Goal: Information Seeking & Learning: Check status

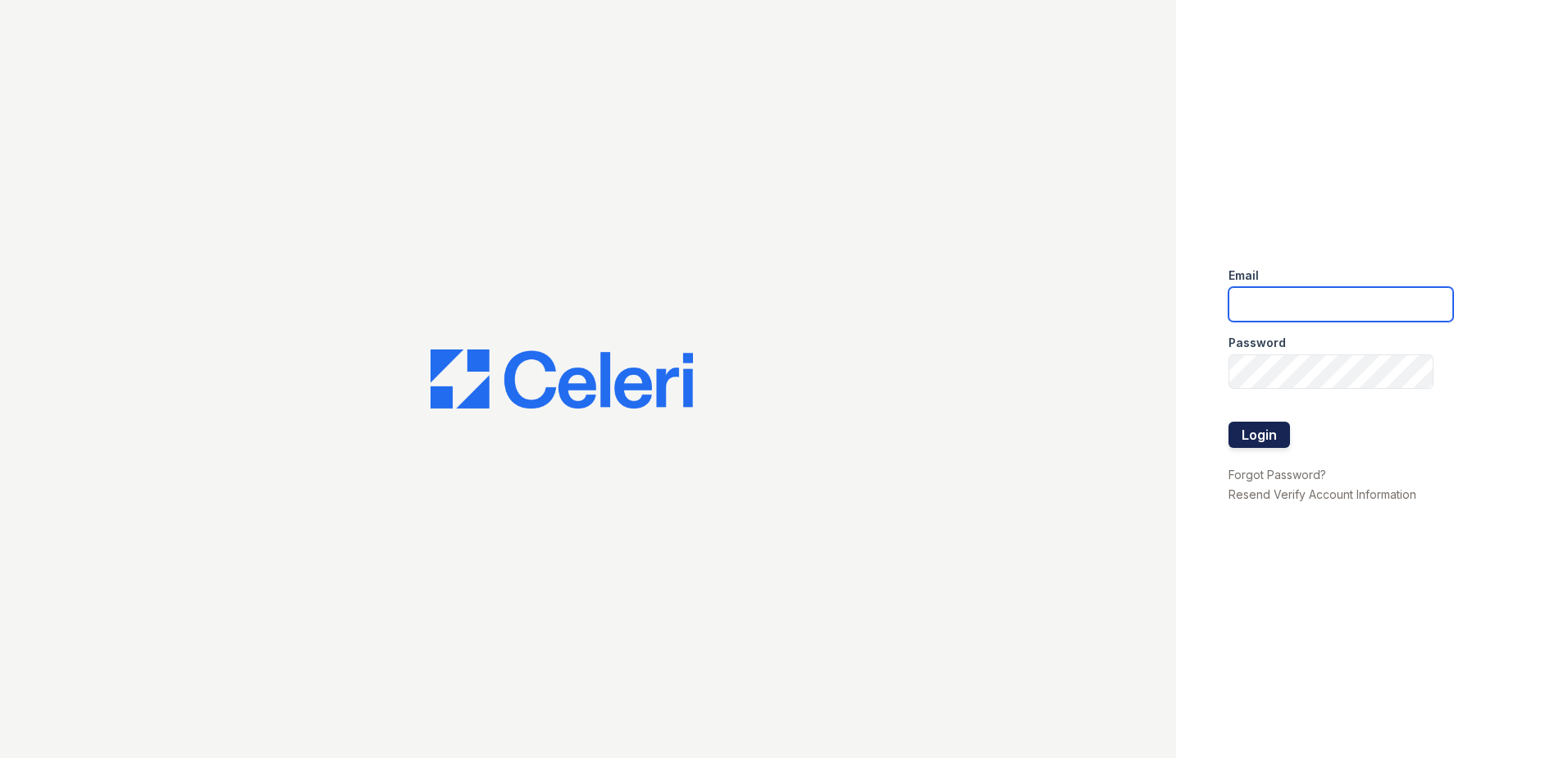
type input "[EMAIL_ADDRESS][DOMAIN_NAME]"
click at [1260, 433] on button "Login" at bounding box center [1259, 435] width 61 height 26
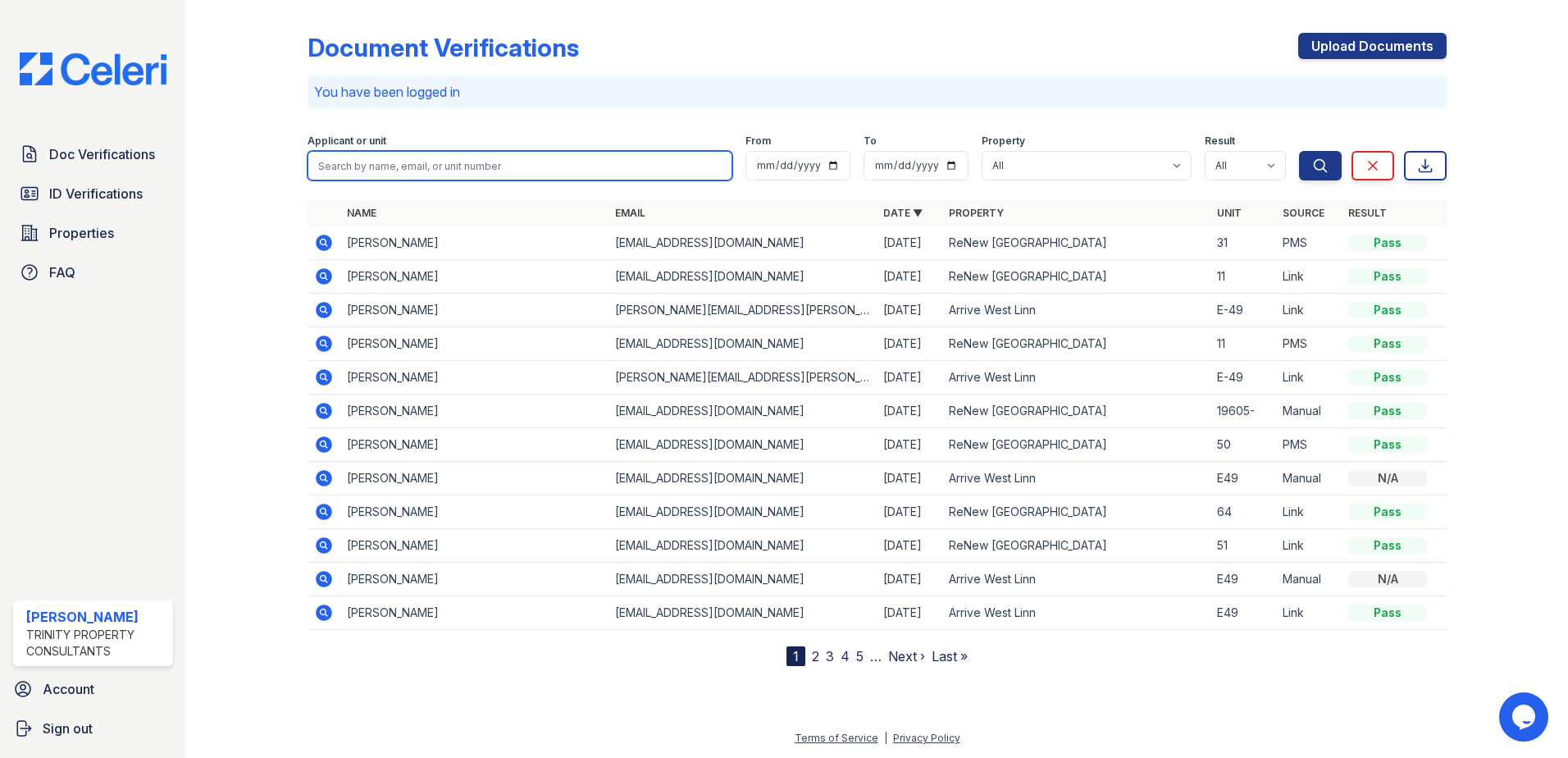
click at [434, 161] on input "search" at bounding box center [520, 166] width 425 height 30
type input "[PERSON_NAME]"
click at [1299, 151] on button "Search" at bounding box center [1320, 166] width 43 height 30
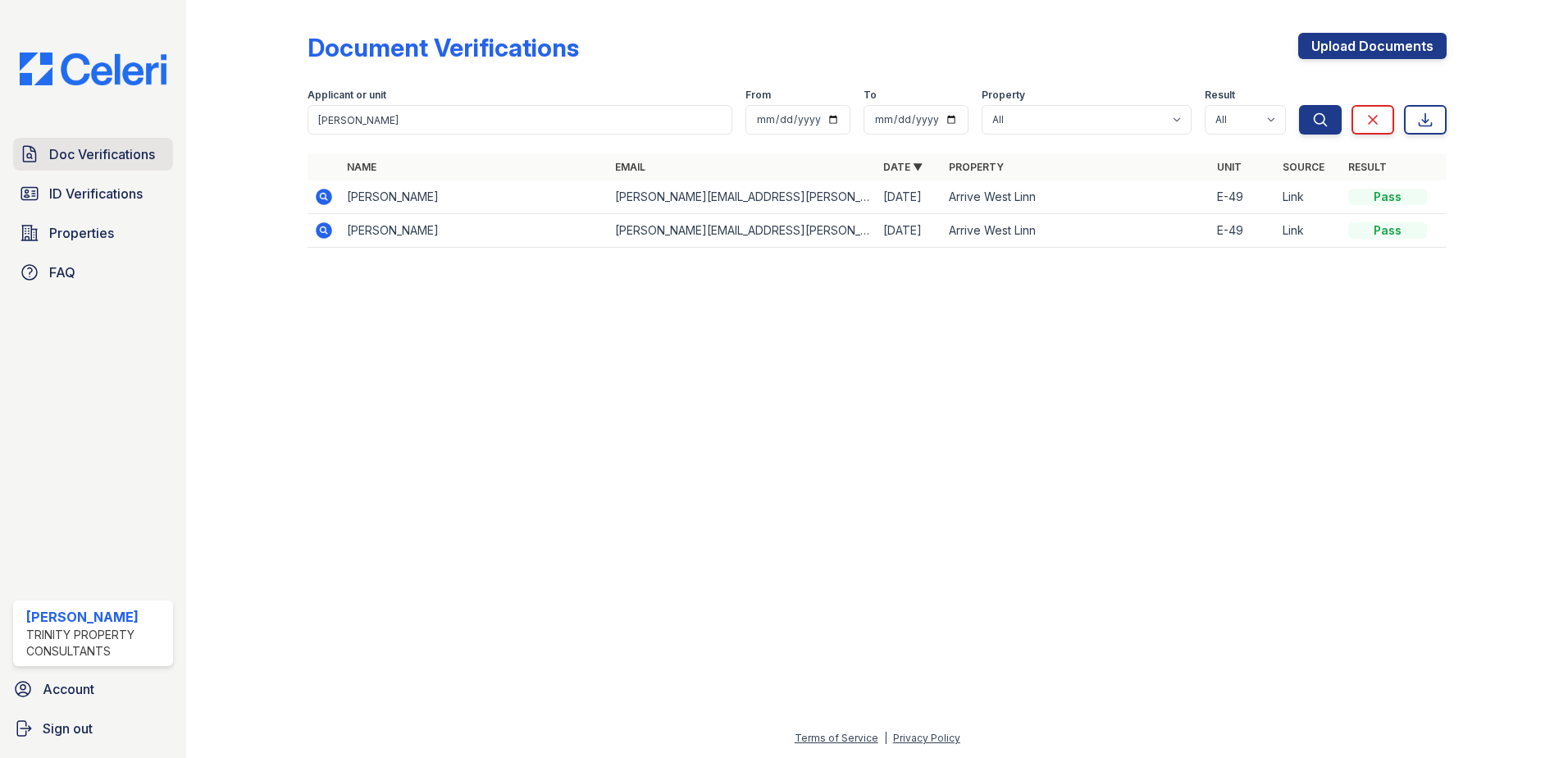
click at [82, 150] on span "Doc Verifications" at bounding box center [102, 155] width 106 height 20
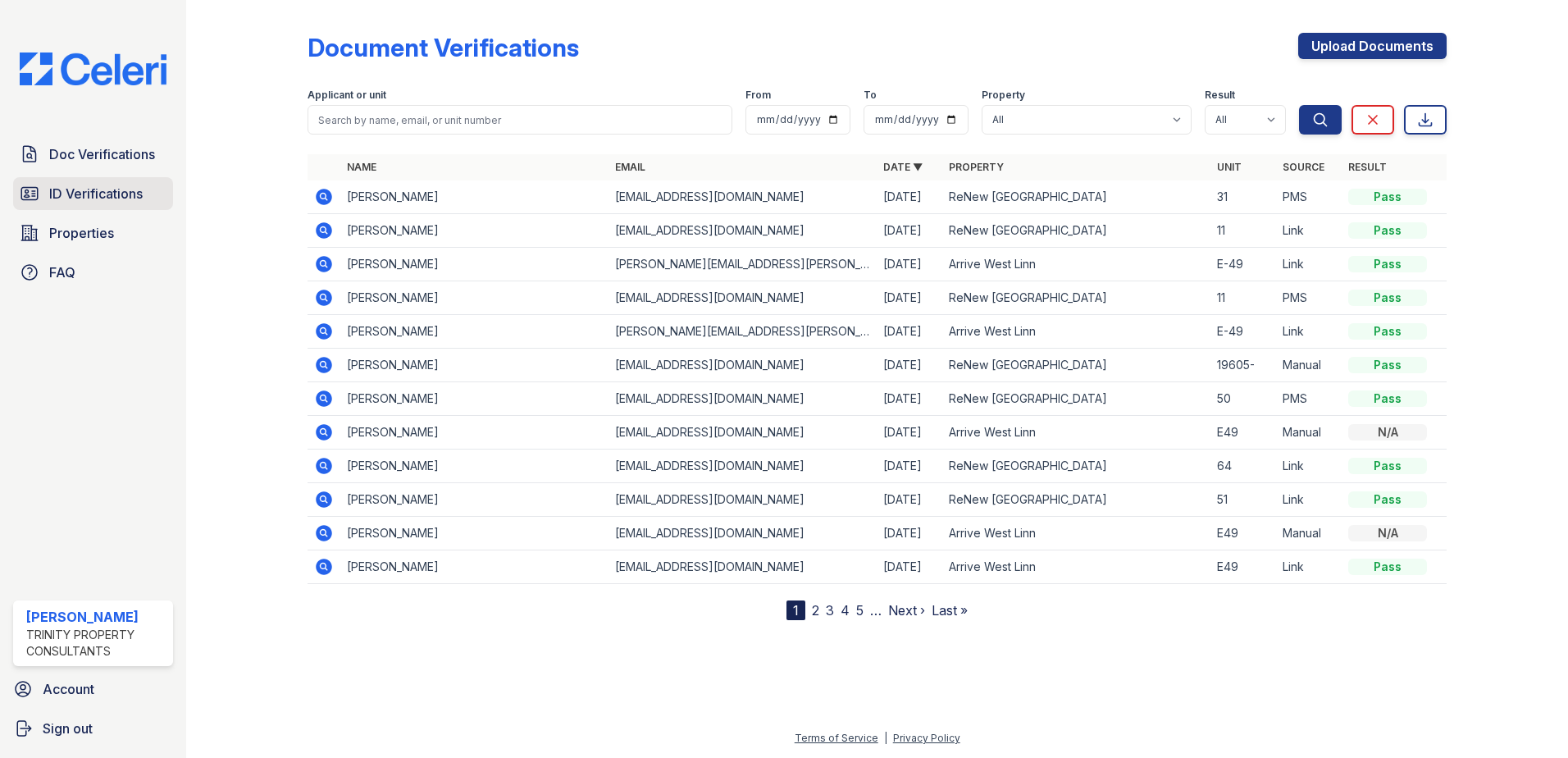
click at [74, 192] on span "ID Verifications" at bounding box center [96, 193] width 93 height 20
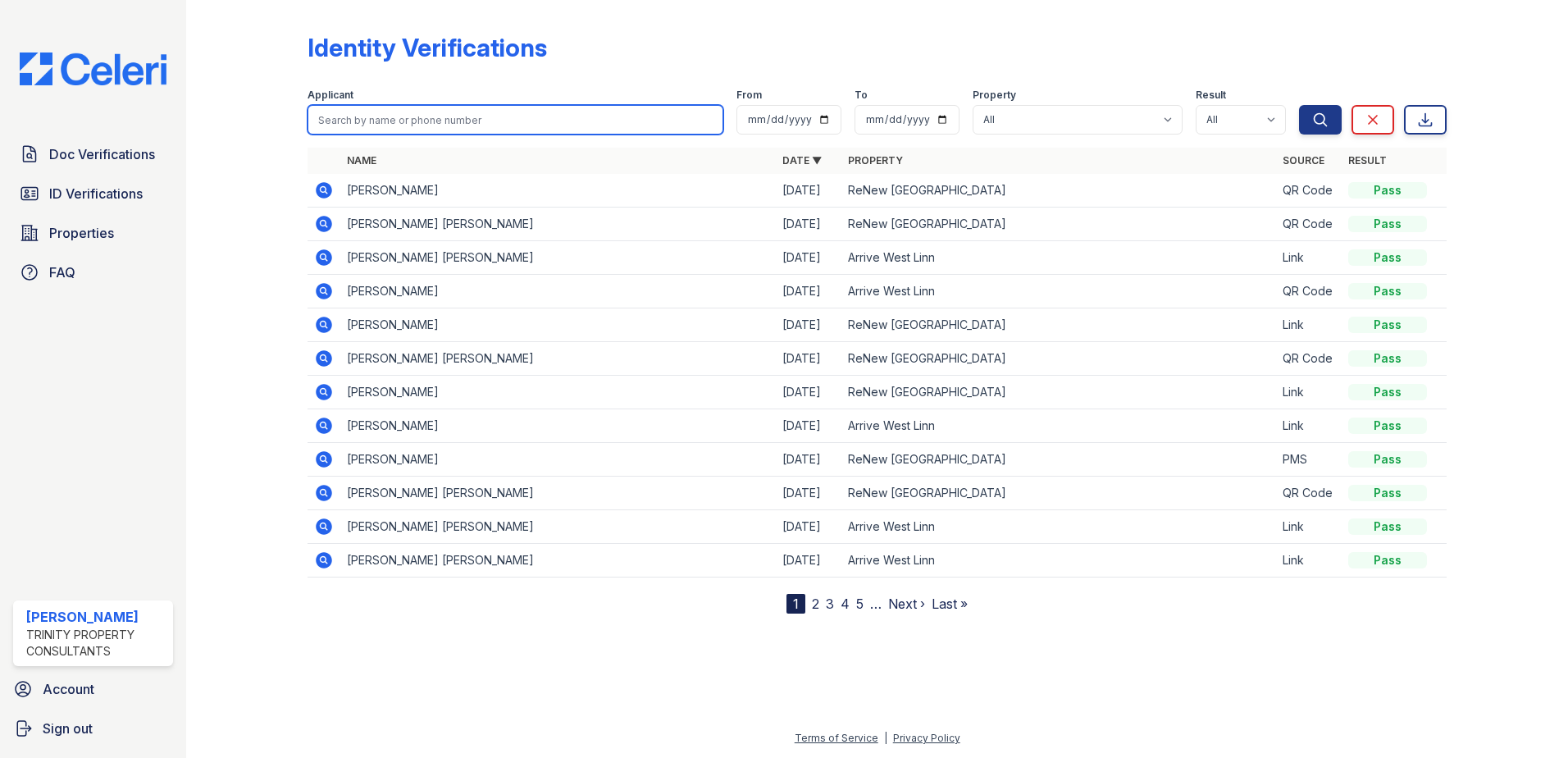
click at [449, 117] on input "search" at bounding box center [515, 120] width 416 height 30
type input "[PERSON_NAME]"
click at [1299, 105] on button "Search" at bounding box center [1320, 120] width 43 height 30
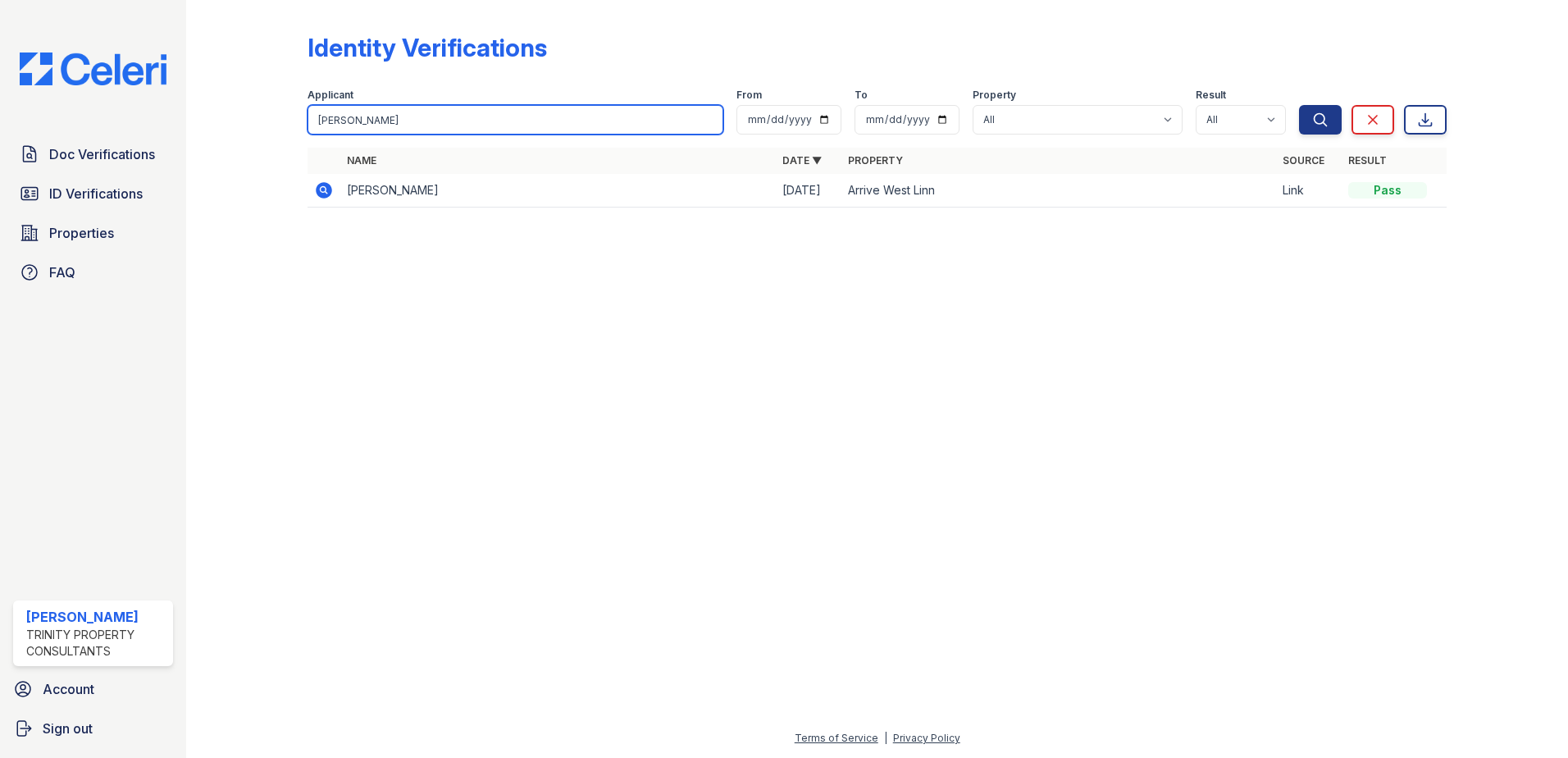
click at [412, 116] on input "[PERSON_NAME]" at bounding box center [515, 120] width 416 height 30
type input "c"
type input "solar"
click at [1299, 105] on button "Search" at bounding box center [1320, 120] width 43 height 30
